Goal: Transaction & Acquisition: Purchase product/service

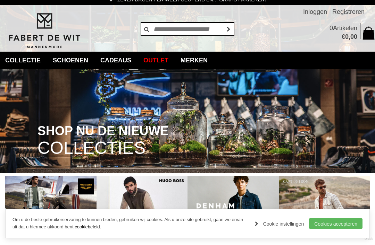
scroll to position [3, 0]
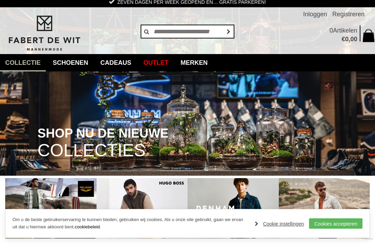
click at [0, 0] on link "Jeans" at bounding box center [0, 0] width 0 height 0
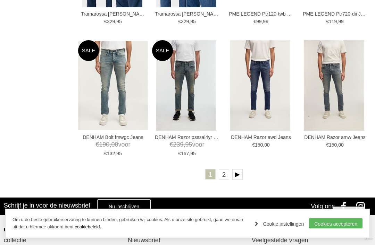
scroll to position [1076, 0]
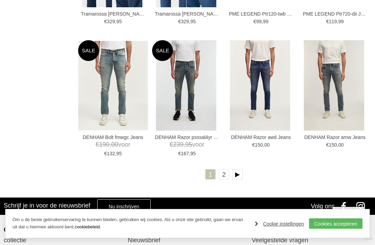
click at [238, 173] on link at bounding box center [237, 174] width 10 height 10
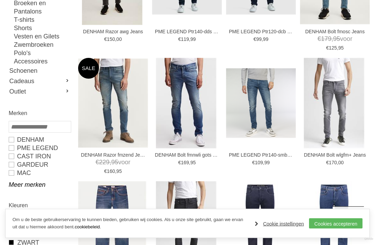
scroll to position [184, 0]
click at [0, 0] on img at bounding box center [0, 0] width 0 height 0
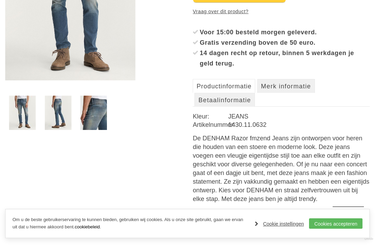
scroll to position [207, 0]
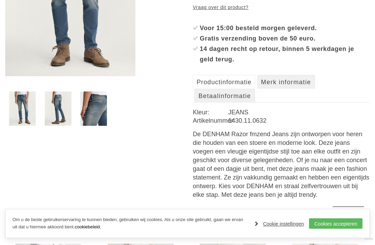
click at [86, 103] on img at bounding box center [93, 109] width 27 height 34
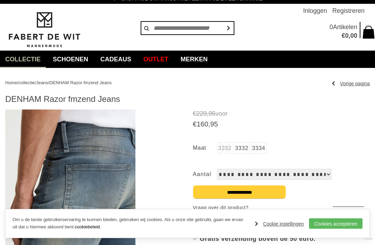
scroll to position [0, 0]
